Goal: Transaction & Acquisition: Purchase product/service

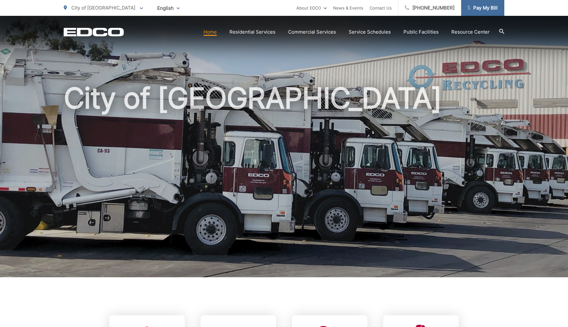
click at [483, 10] on span "Pay My Bill" at bounding box center [482, 8] width 30 height 8
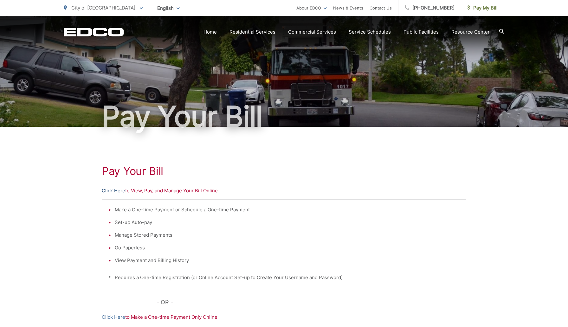
click at [120, 191] on link "Click Here" at bounding box center [113, 191] width 23 height 8
click at [476, 8] on span "Pay My Bill" at bounding box center [482, 8] width 30 height 8
click at [113, 190] on link "Click Here" at bounding box center [113, 191] width 23 height 8
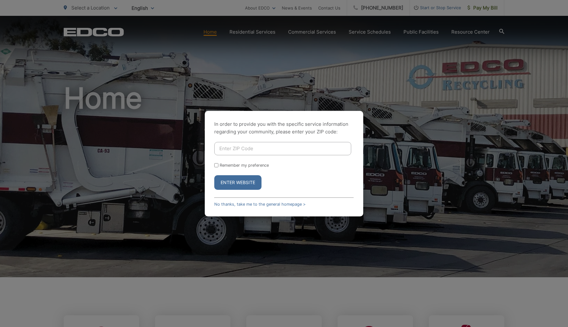
click at [243, 150] on input "Enter ZIP Code" at bounding box center [282, 148] width 137 height 13
type input "92020"
click at [214, 165] on input "Remember my preference" at bounding box center [216, 165] width 4 height 4
checkbox input "true"
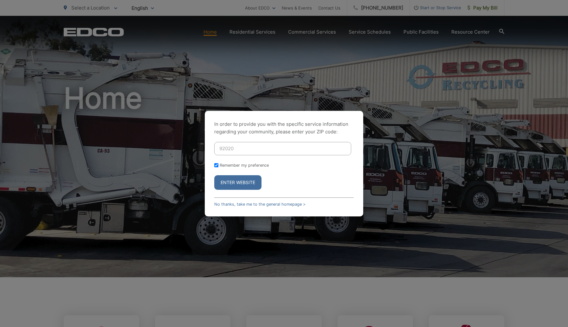
click at [228, 178] on button "Enter Website" at bounding box center [237, 182] width 47 height 15
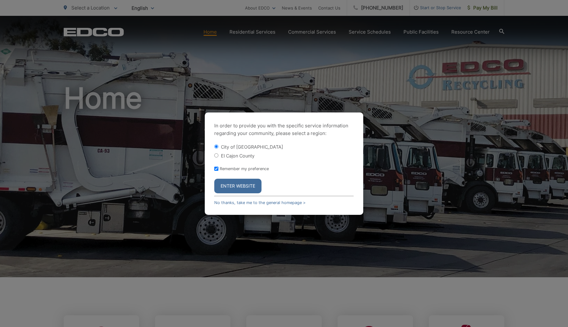
click at [228, 184] on button "Enter Website" at bounding box center [237, 186] width 47 height 15
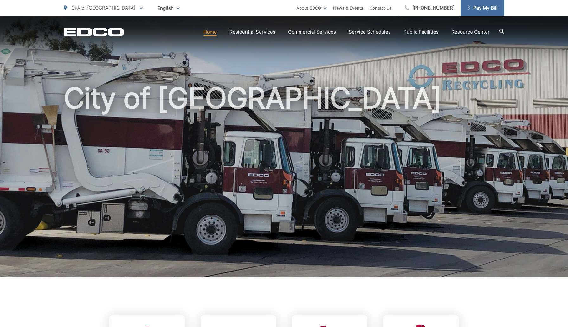
click at [480, 8] on span "Pay My Bill" at bounding box center [482, 8] width 30 height 8
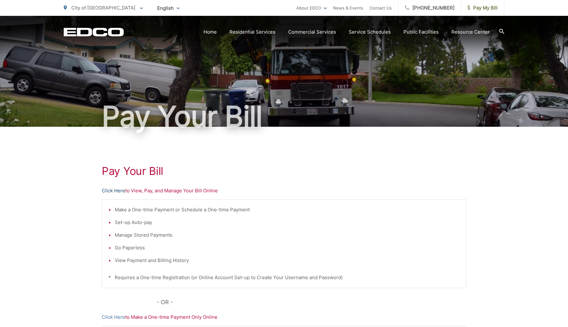
click at [118, 191] on link "Click Here" at bounding box center [113, 191] width 23 height 8
